Goal: Information Seeking & Learning: Learn about a topic

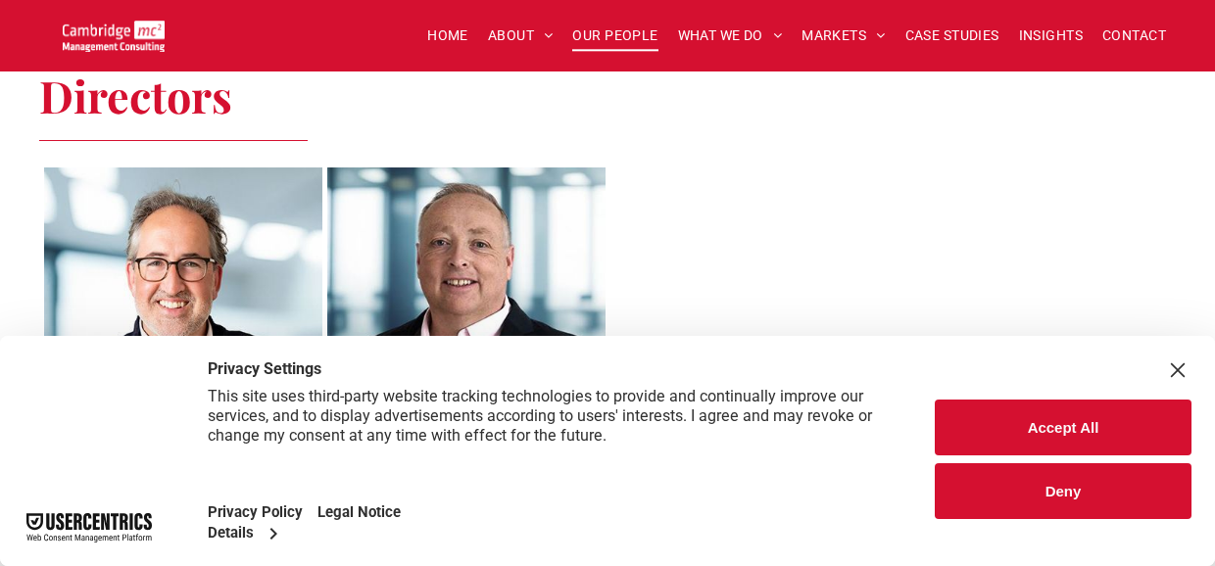
scroll to position [882, 0]
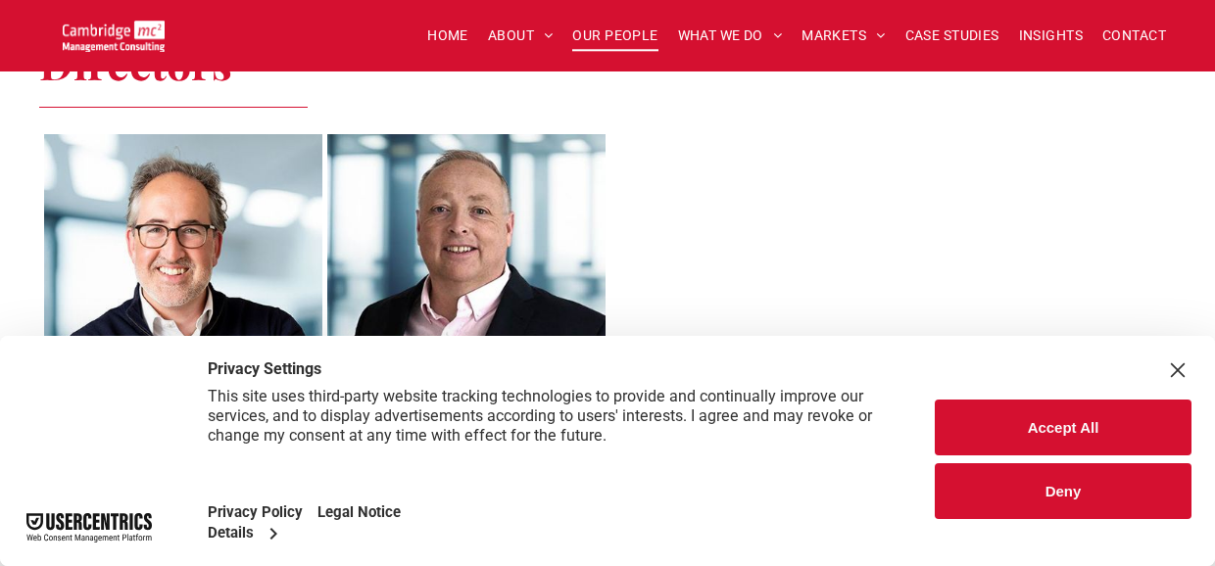
click at [1071, 427] on button "Accept All" at bounding box center [1063, 428] width 257 height 56
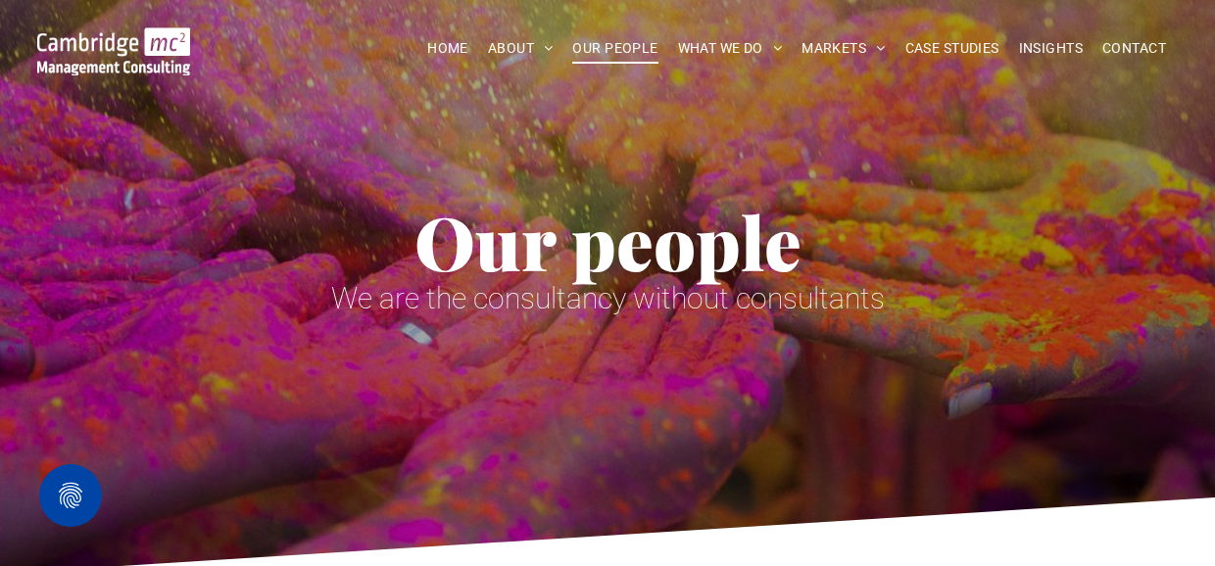
scroll to position [0, 0]
